Goal: Task Accomplishment & Management: Use online tool/utility

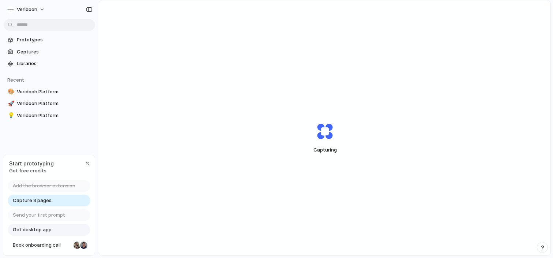
scroll to position [12, 0]
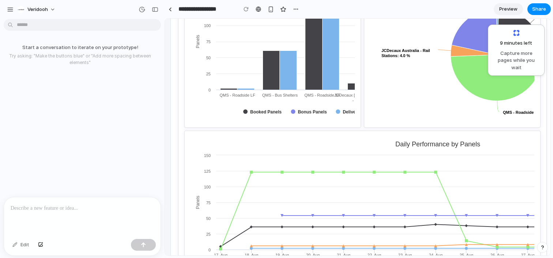
scroll to position [1113, 0]
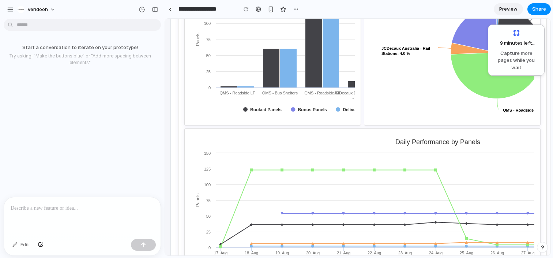
click at [75, 215] on div at bounding box center [82, 216] width 157 height 39
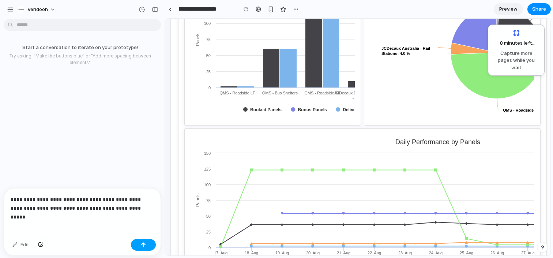
click at [143, 248] on button "button" at bounding box center [143, 245] width 25 height 12
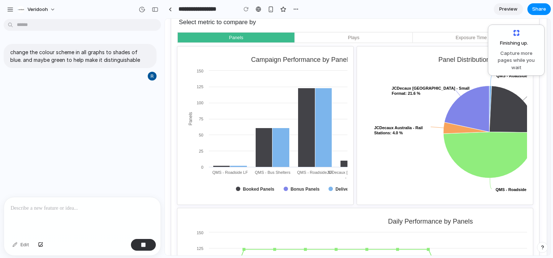
scroll to position [1034, 12]
